Goal: Task Accomplishment & Management: Use online tool/utility

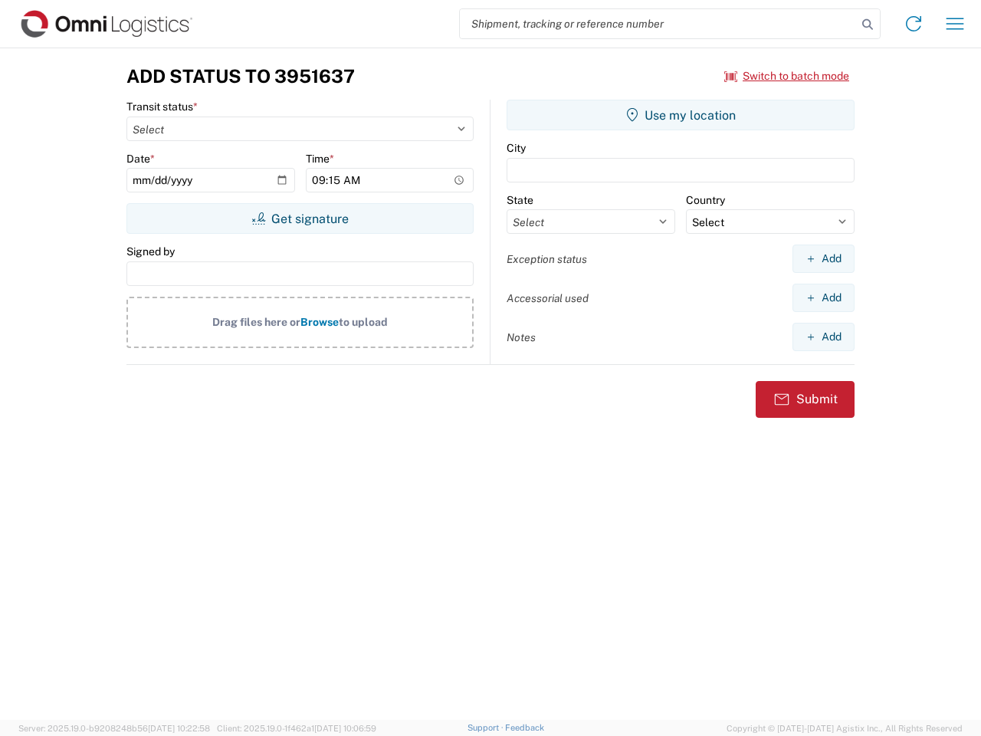
click at [659, 24] on input "search" at bounding box center [658, 23] width 397 height 29
click at [868, 25] on icon at bounding box center [867, 24] width 21 height 21
click at [914, 24] on icon at bounding box center [914, 23] width 25 height 25
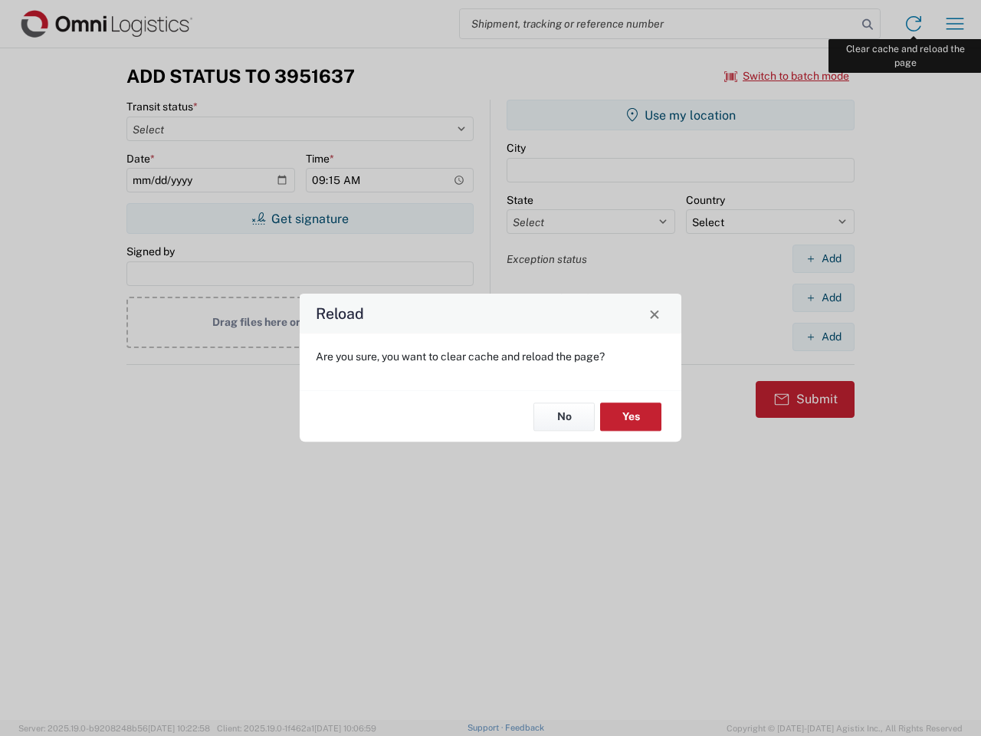
click at [955, 24] on div "Reload Are you sure, you want to clear cache and reload the page? No Yes" at bounding box center [490, 368] width 981 height 736
click at [787, 76] on div "Reload Are you sure, you want to clear cache and reload the page? No Yes" at bounding box center [490, 368] width 981 height 736
click at [300, 218] on div "Reload Are you sure, you want to clear cache and reload the page? No Yes" at bounding box center [490, 368] width 981 height 736
click at [681, 115] on div "Reload Are you sure, you want to clear cache and reload the page? No Yes" at bounding box center [490, 368] width 981 height 736
click at [823, 258] on div "Reload Are you sure, you want to clear cache and reload the page? No Yes" at bounding box center [490, 368] width 981 height 736
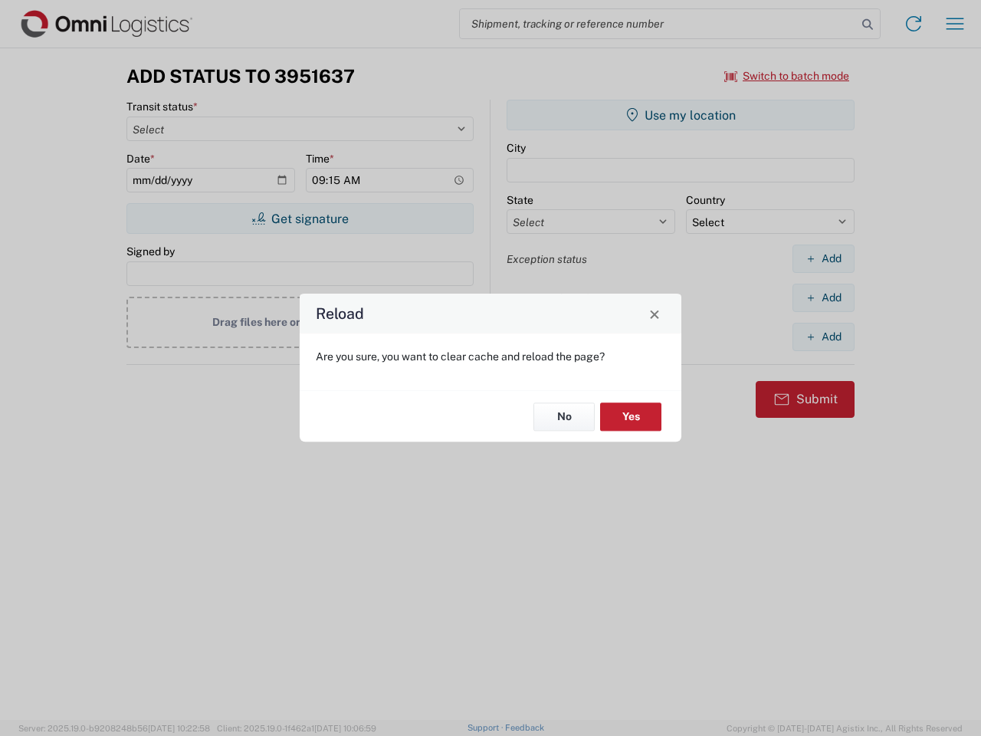
click at [823, 297] on div "Reload Are you sure, you want to clear cache and reload the page? No Yes" at bounding box center [490, 368] width 981 height 736
click at [823, 337] on div "Reload Are you sure, you want to clear cache and reload the page? No Yes" at bounding box center [490, 368] width 981 height 736
